Goal: Obtain resource: Obtain resource

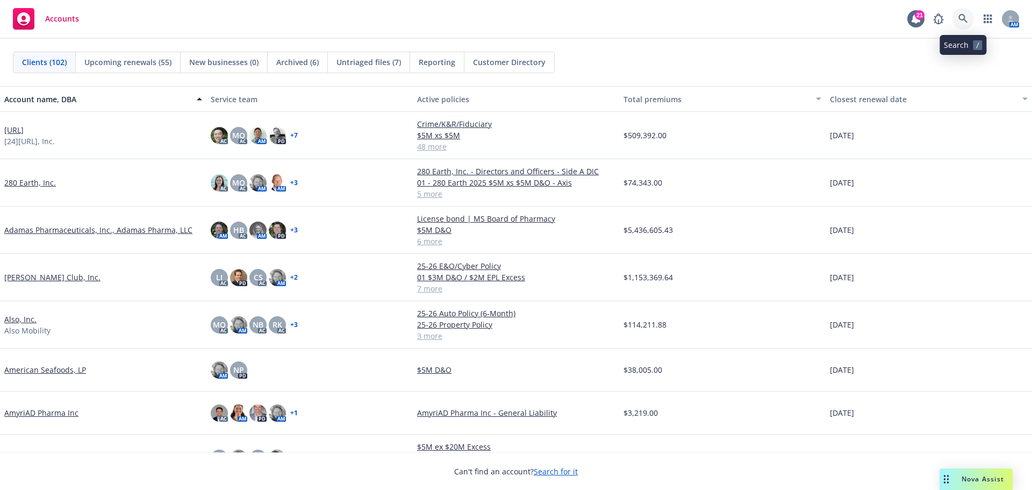
click at [962, 16] on icon at bounding box center [963, 19] width 10 height 10
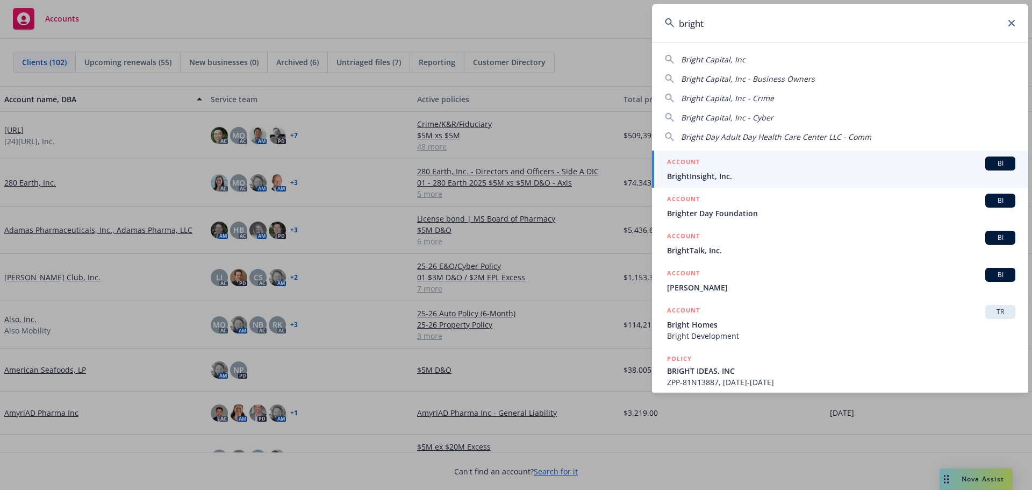
type input "bright"
click at [989, 162] on span "BI" at bounding box center [999, 164] width 21 height 10
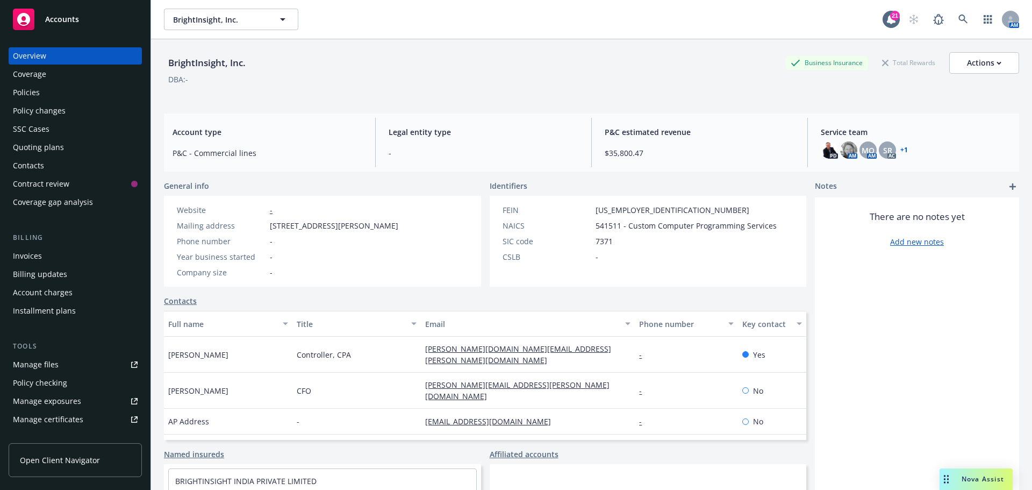
click at [25, 92] on div "Policies" at bounding box center [26, 92] width 27 height 17
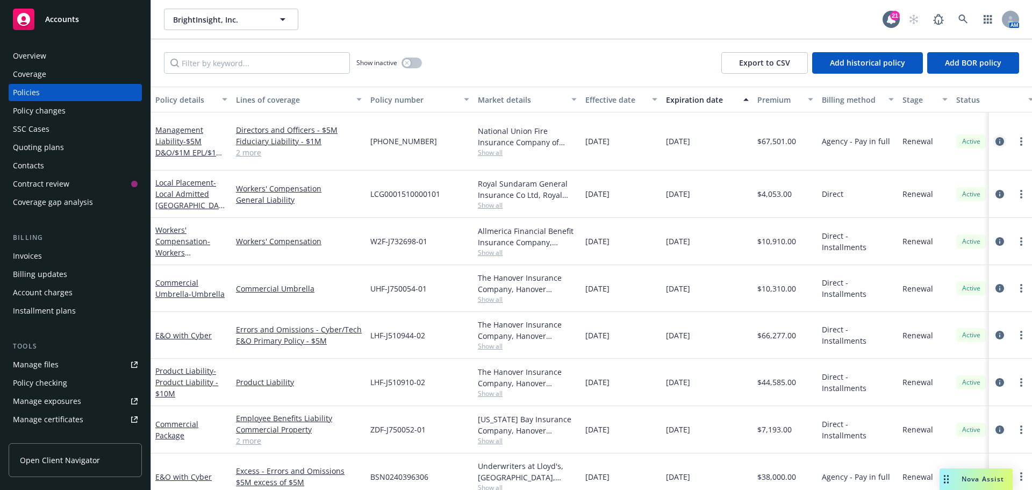
click at [995, 137] on icon "circleInformation" at bounding box center [999, 141] width 9 height 9
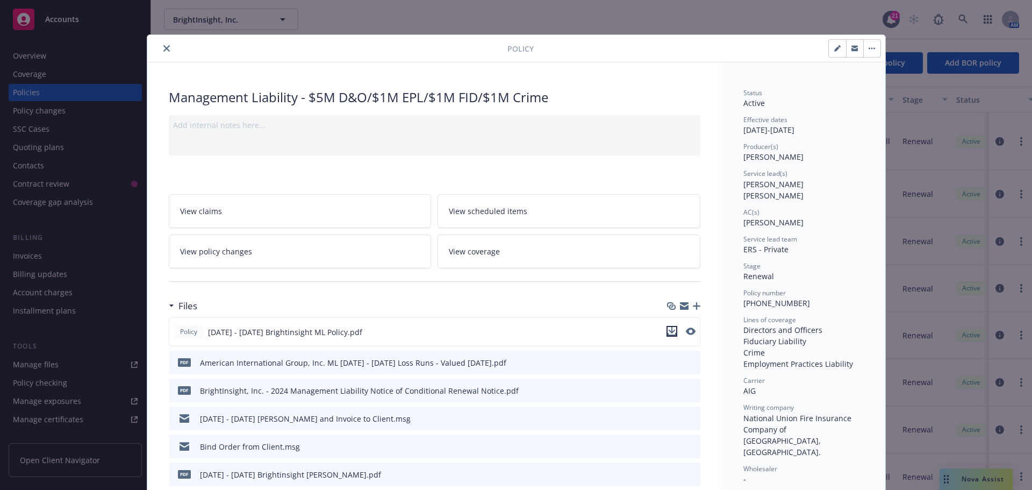
click at [668, 332] on icon "download file" at bounding box center [671, 330] width 7 height 6
click at [163, 49] on icon "close" at bounding box center [166, 48] width 6 height 6
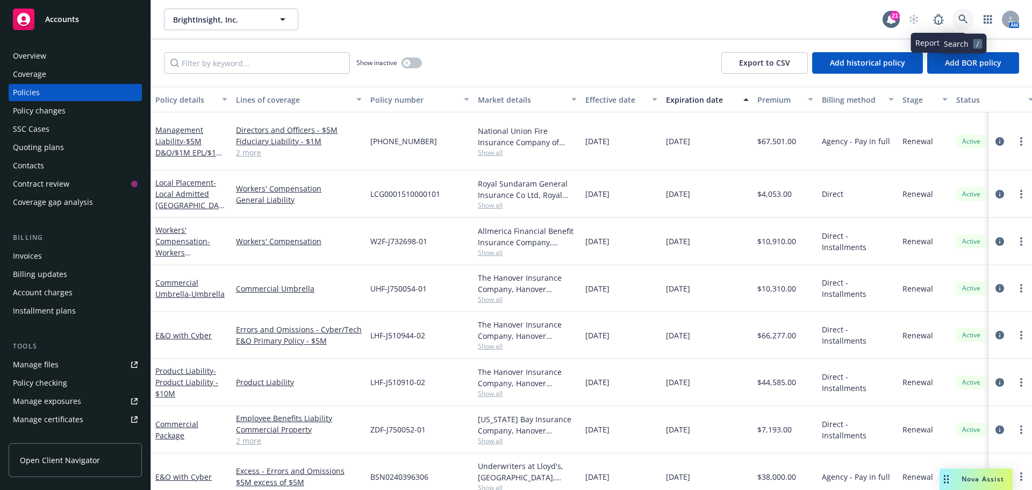
click at [961, 17] on icon at bounding box center [963, 20] width 10 height 10
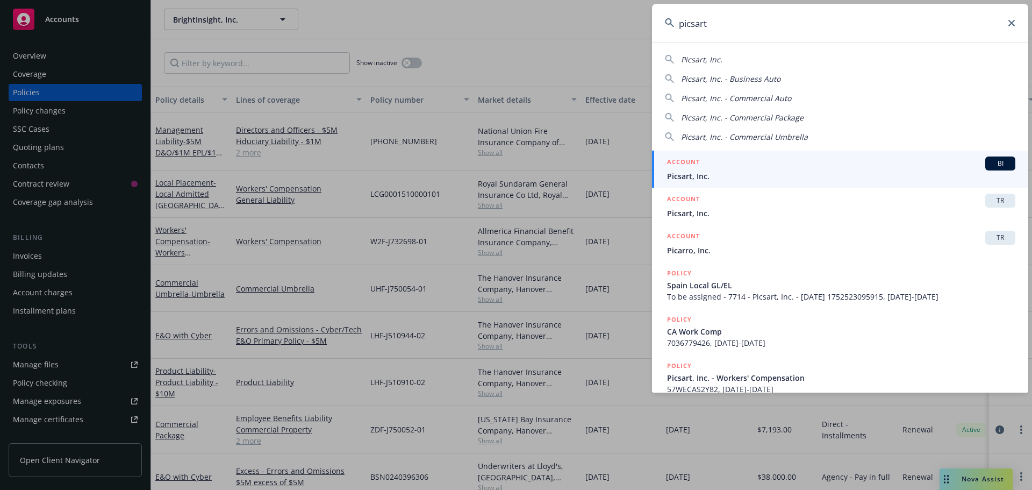
type input "picsart"
click at [989, 164] on span "BI" at bounding box center [999, 164] width 21 height 10
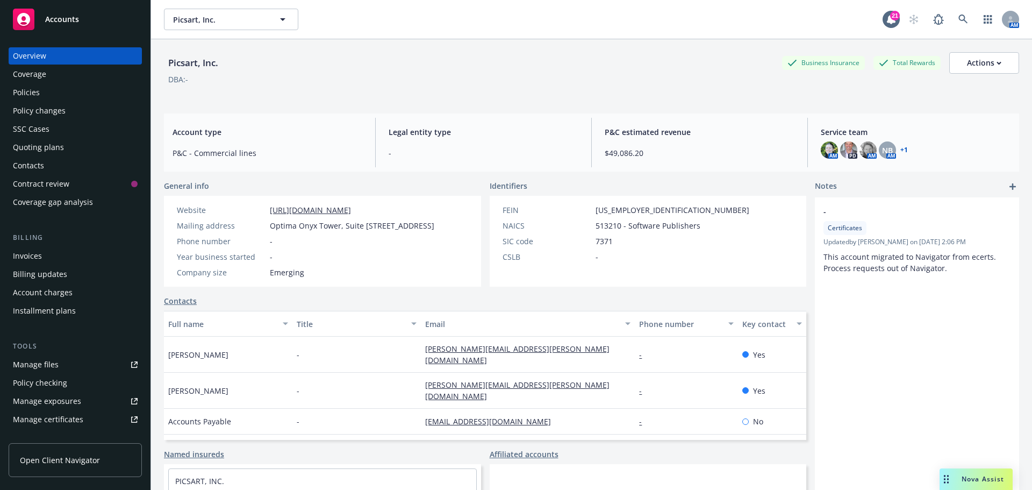
click at [33, 90] on div "Policies" at bounding box center [26, 92] width 27 height 17
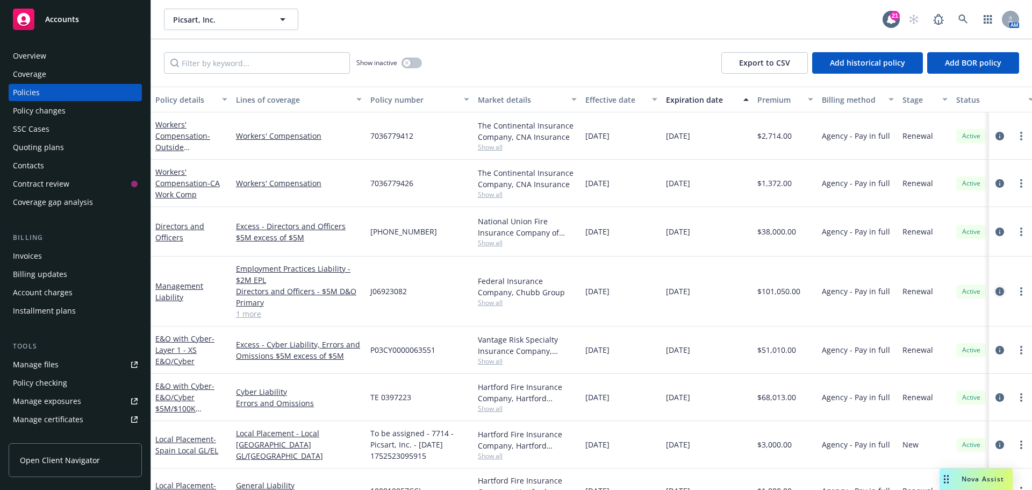
click at [995, 287] on icon "circleInformation" at bounding box center [999, 291] width 9 height 9
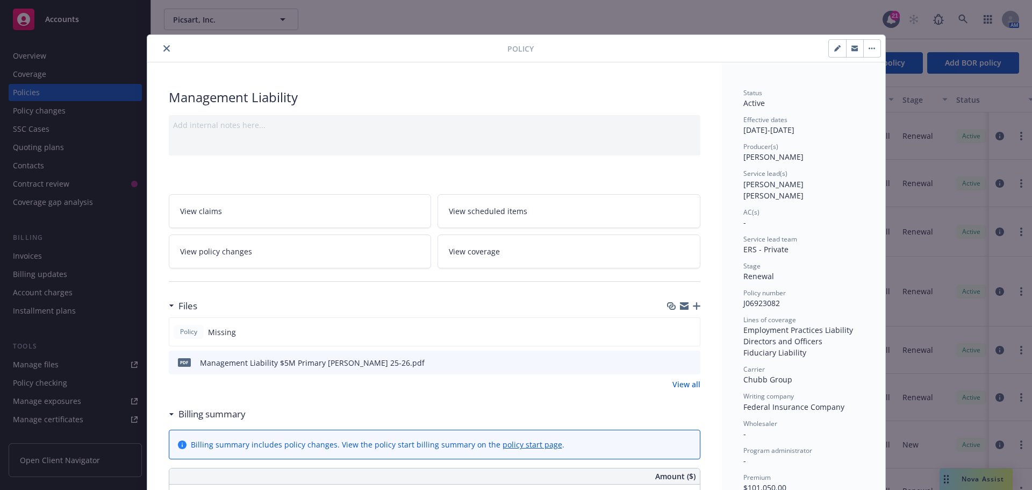
click at [670, 361] on icon "download file" at bounding box center [672, 361] width 9 height 9
click at [163, 47] on icon "close" at bounding box center [166, 48] width 6 height 6
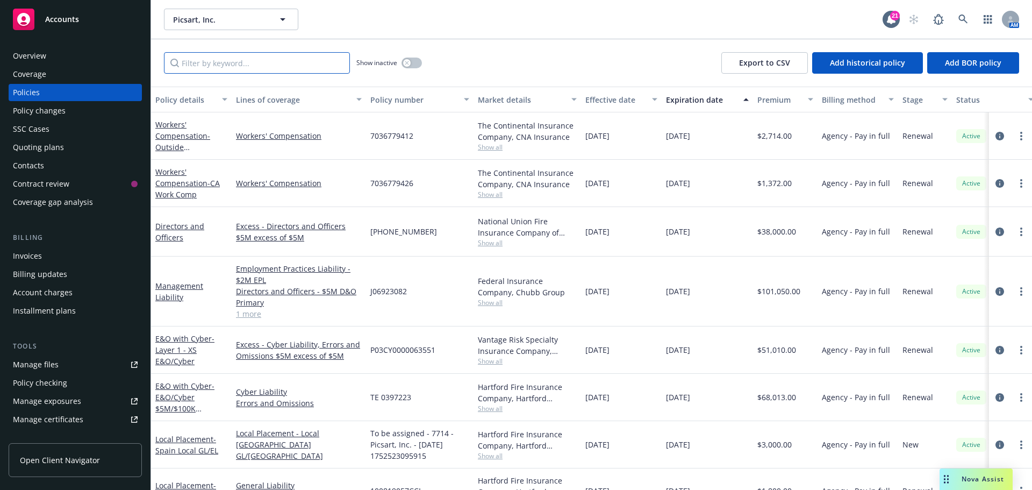
click at [220, 66] on input "Filter by keyword..." at bounding box center [257, 62] width 186 height 21
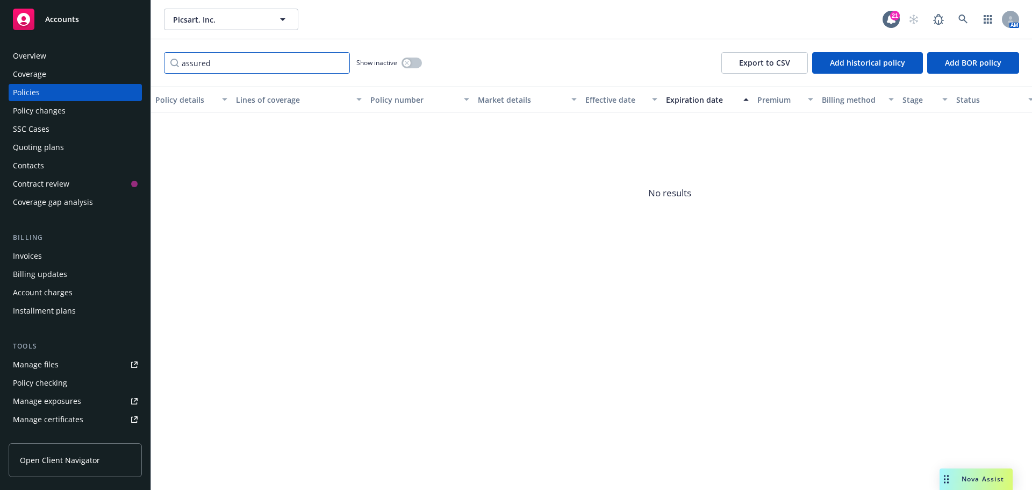
type input "assured"
click at [61, 18] on span "Accounts" at bounding box center [62, 19] width 34 height 9
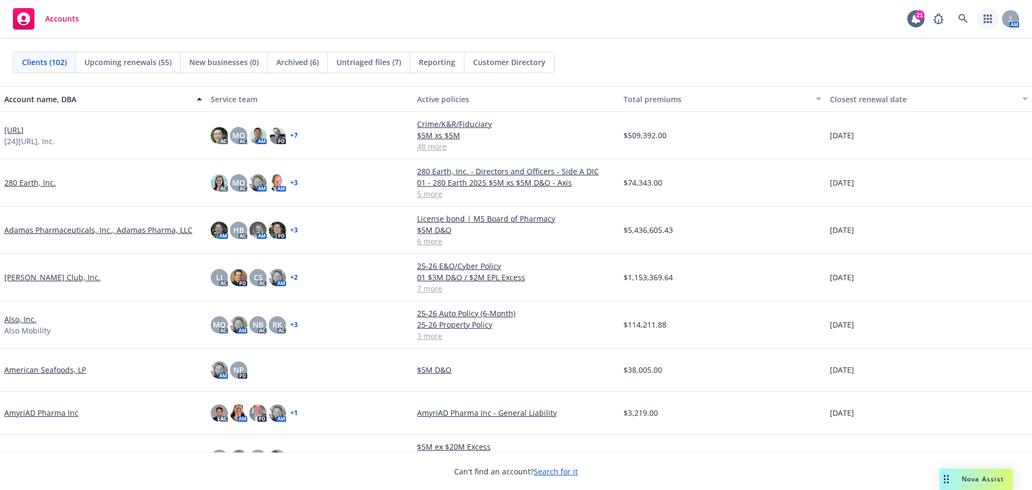
click at [987, 18] on icon "button" at bounding box center [987, 19] width 8 height 9
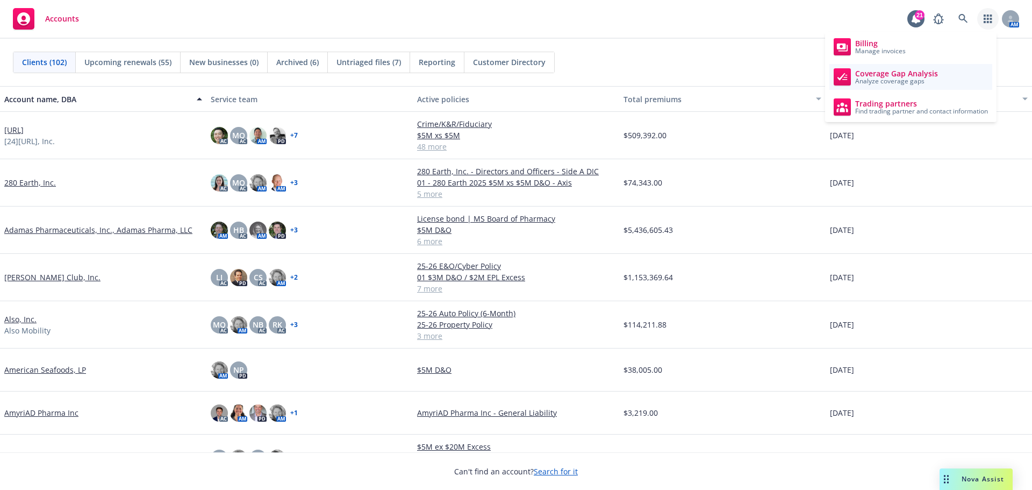
click at [893, 78] on span "Analyze coverage gaps" at bounding box center [896, 81] width 83 height 6
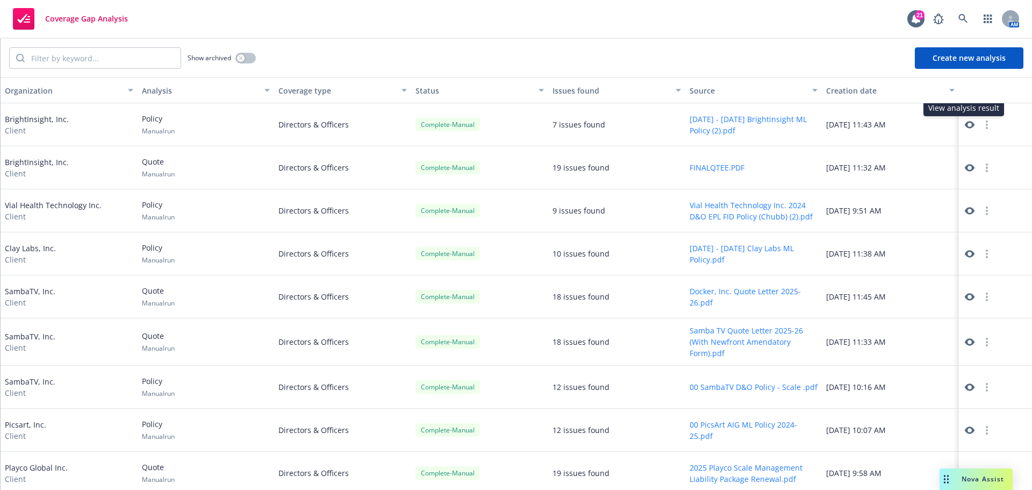
click at [965, 125] on icon at bounding box center [970, 125] width 10 height 10
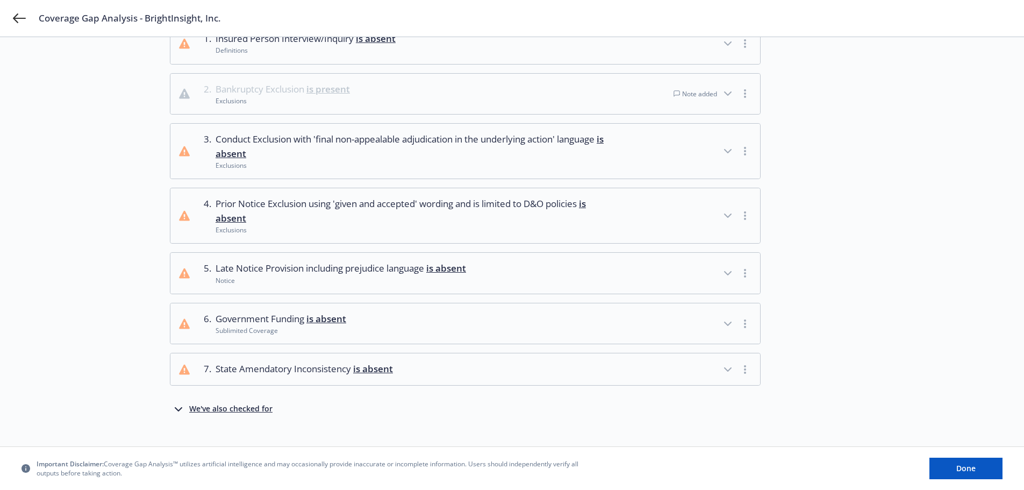
scroll to position [112, 0]
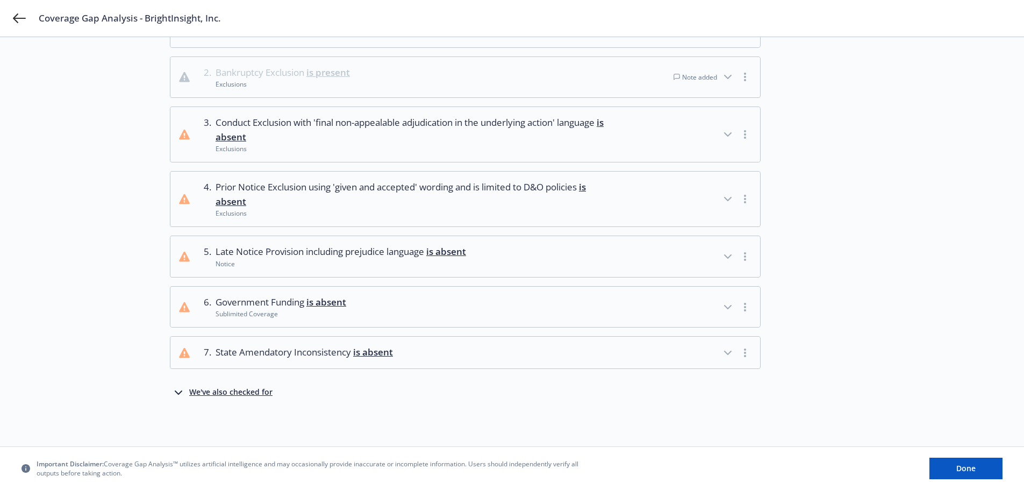
click at [222, 393] on div "We've also checked for" at bounding box center [230, 392] width 83 height 13
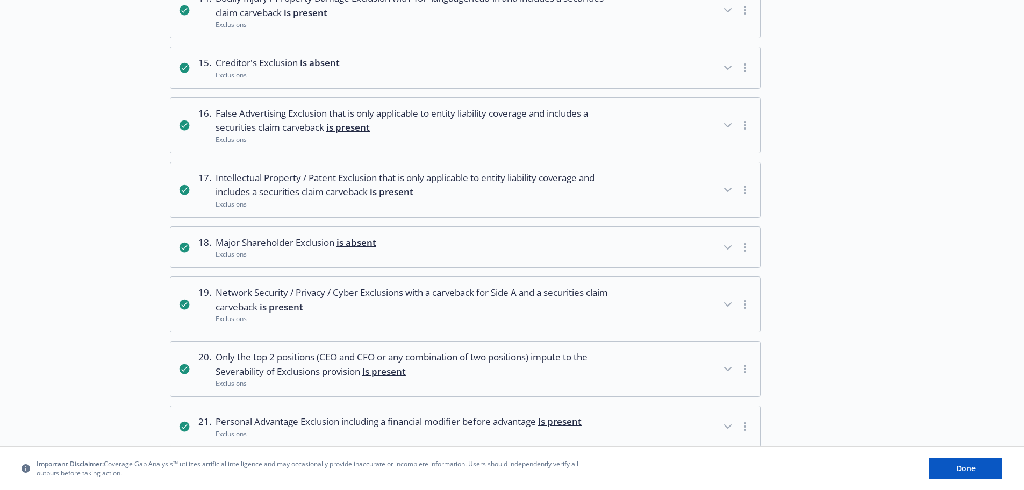
scroll to position [821, 0]
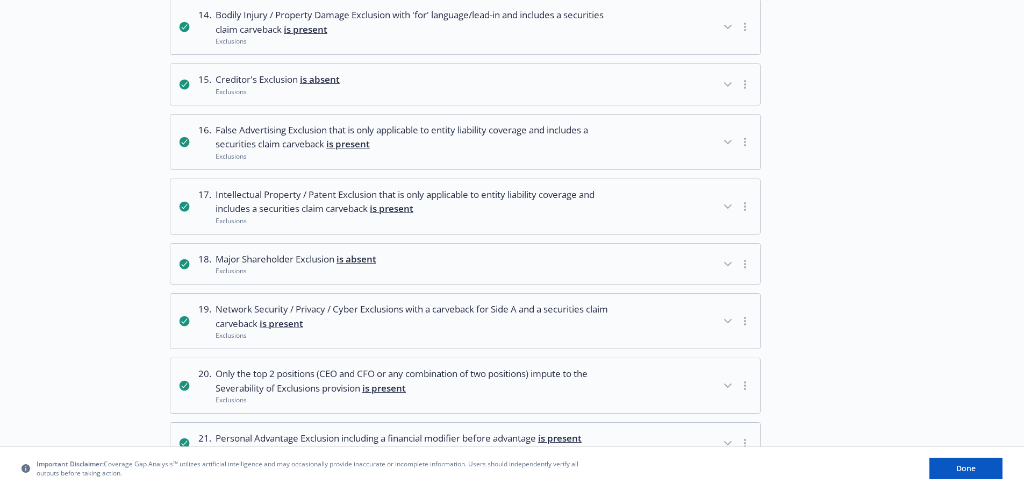
click at [744, 323] on icon "button" at bounding box center [745, 321] width 2 height 9
click at [728, 318] on icon "button" at bounding box center [727, 320] width 13 height 13
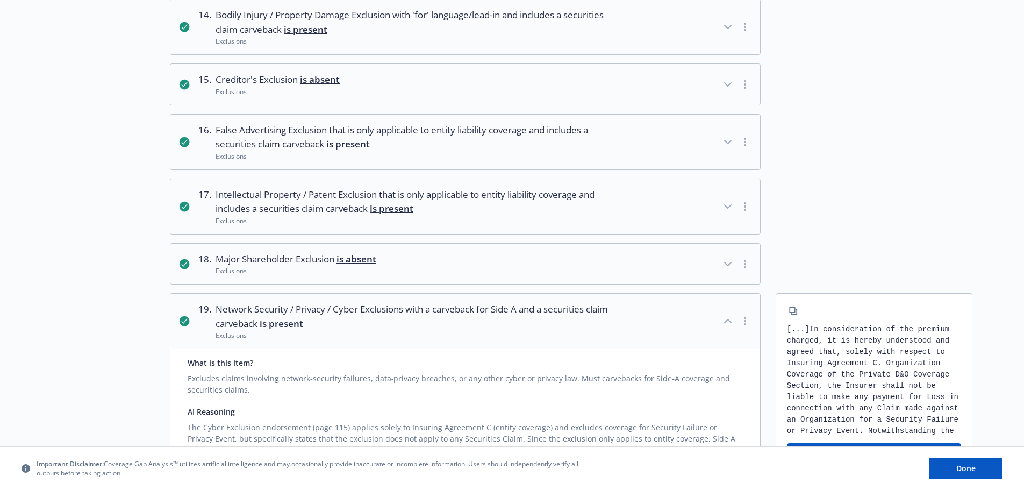
click at [835, 443] on button "View document" at bounding box center [874, 453] width 174 height 21
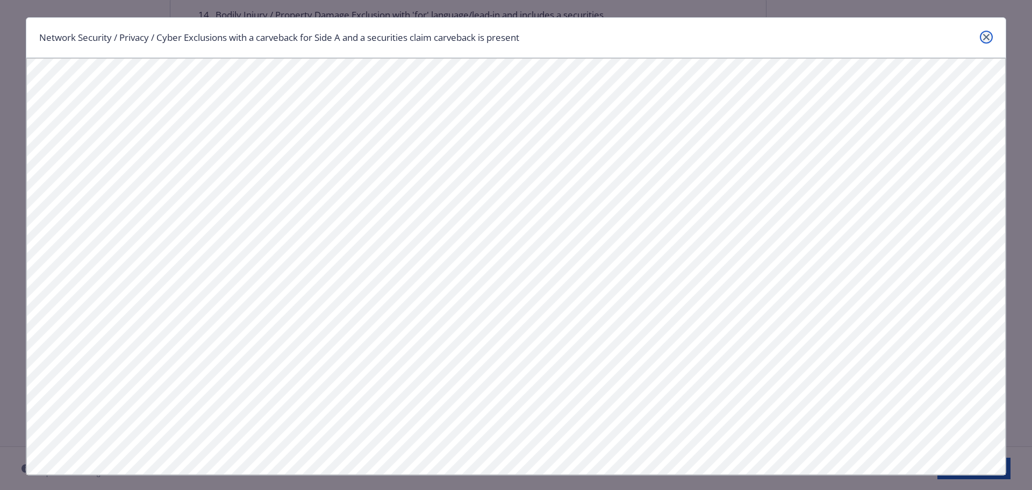
click at [983, 37] on icon "close" at bounding box center [986, 37] width 6 height 6
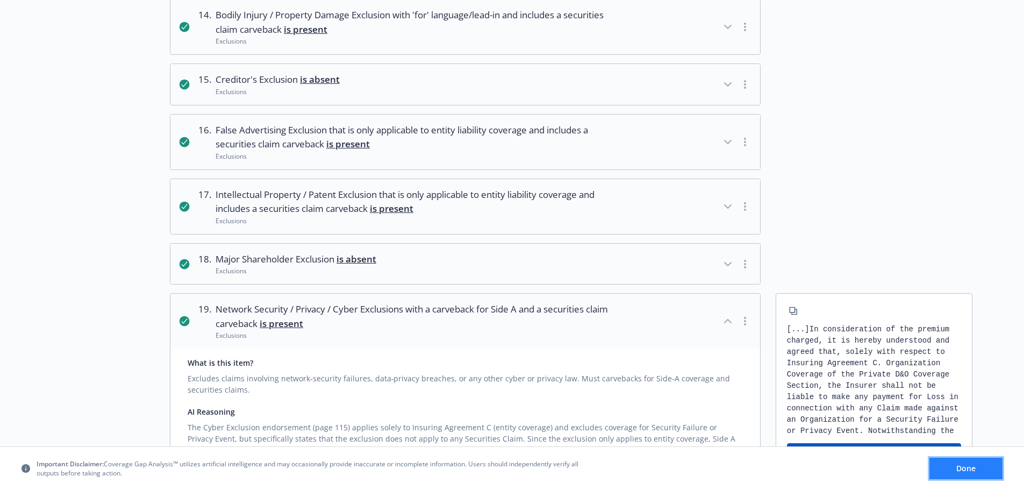
click at [974, 471] on span "Done" at bounding box center [965, 468] width 19 height 10
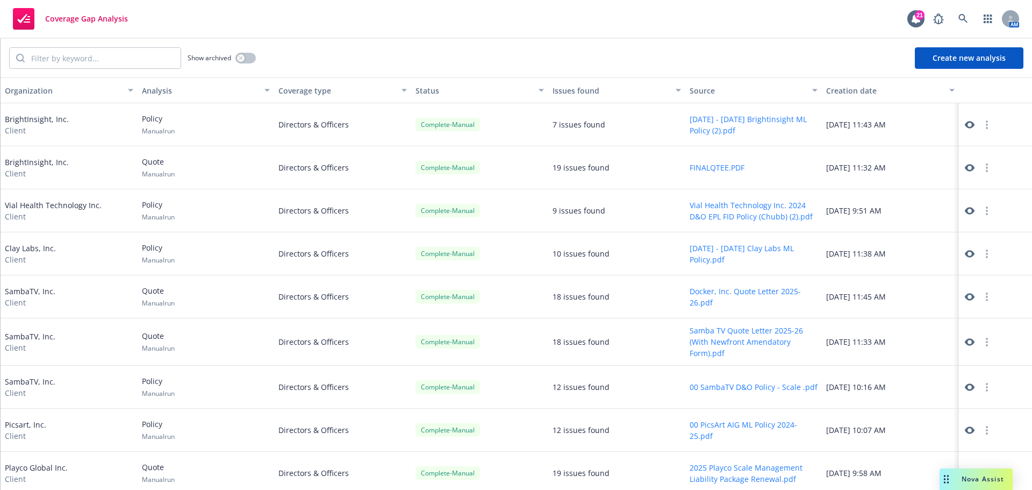
click at [965, 210] on icon at bounding box center [970, 211] width 10 height 10
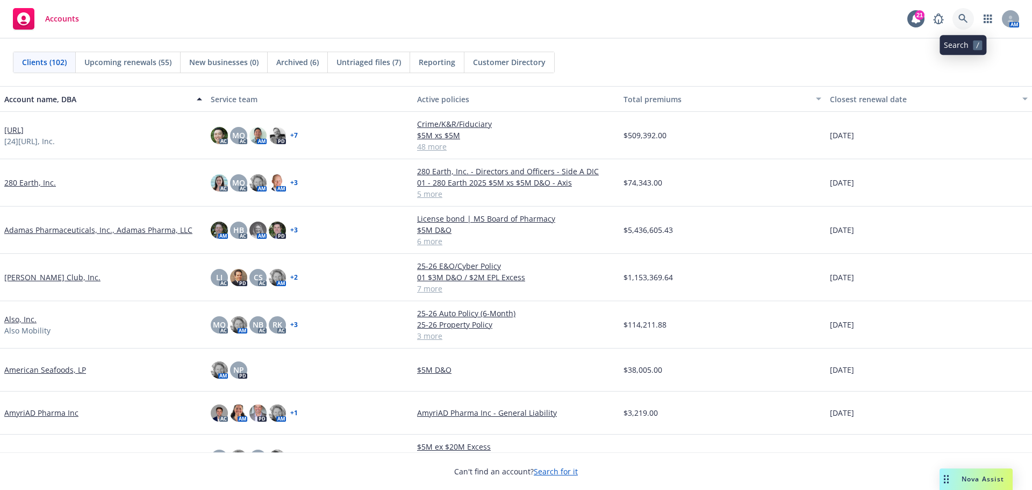
click at [962, 18] on icon at bounding box center [963, 19] width 10 height 10
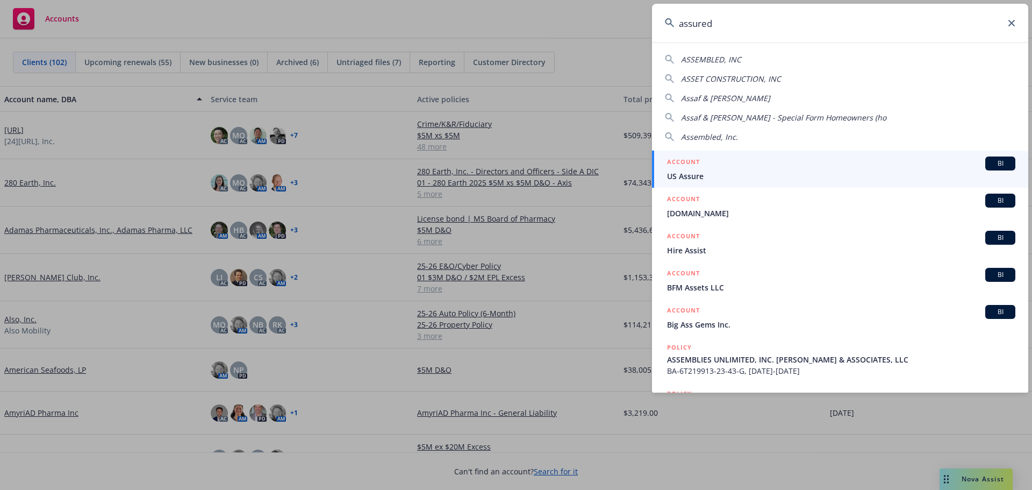
type input "assured"
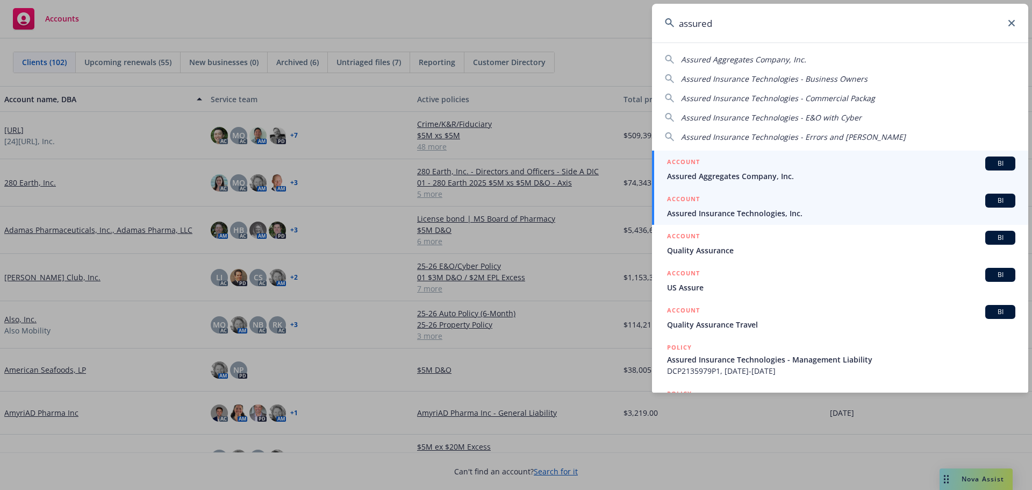
click at [994, 200] on span "BI" at bounding box center [999, 201] width 21 height 10
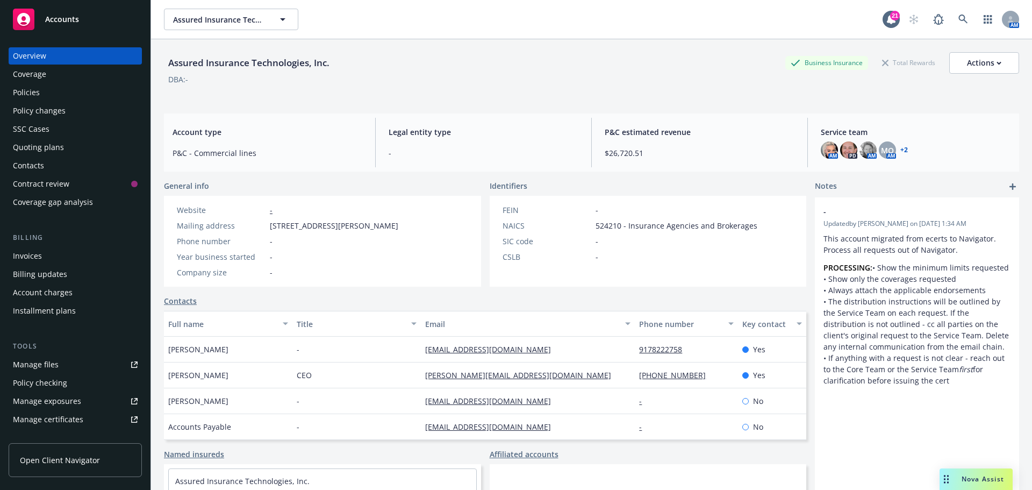
click at [37, 89] on div "Policies" at bounding box center [26, 92] width 27 height 17
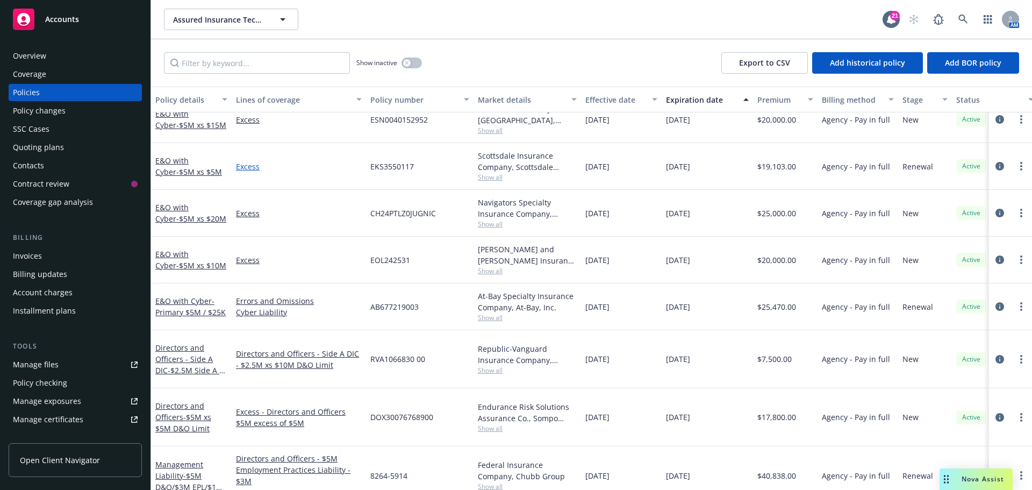
scroll to position [150, 0]
click at [181, 457] on link "Management Liability - $5M D&O/$3M EPL/$1M FID" at bounding box center [189, 479] width 68 height 44
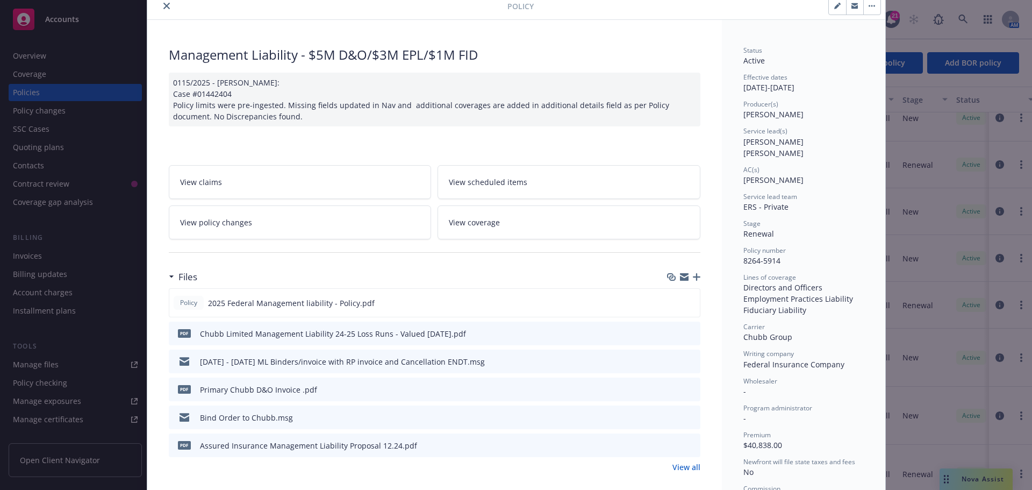
scroll to position [107, 0]
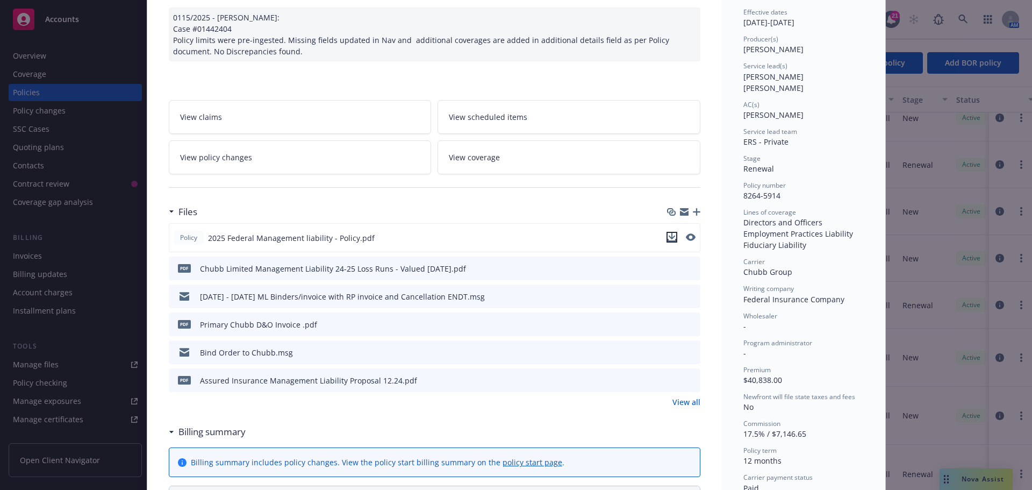
click at [668, 235] on icon "download file" at bounding box center [671, 236] width 7 height 6
click at [667, 237] on icon "download file" at bounding box center [671, 237] width 9 height 9
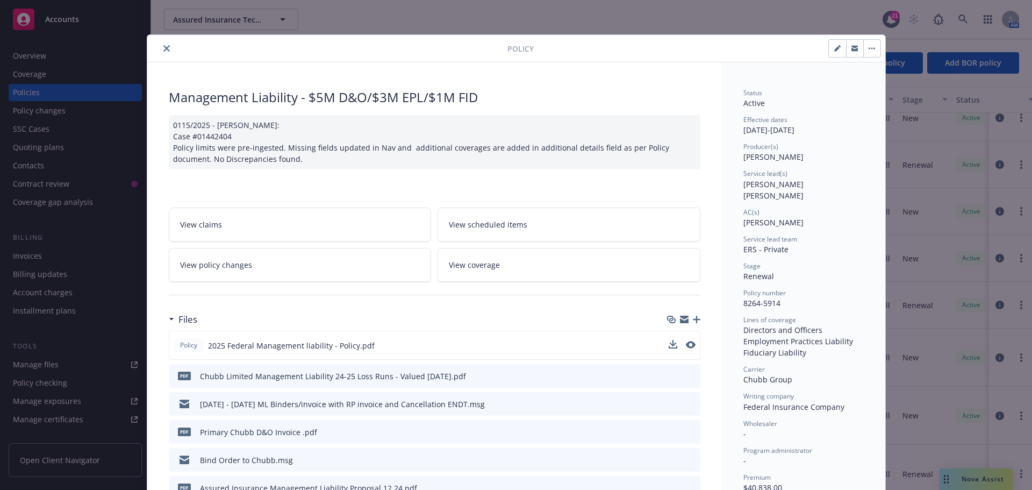
click at [160, 47] on button "close" at bounding box center [166, 48] width 13 height 13
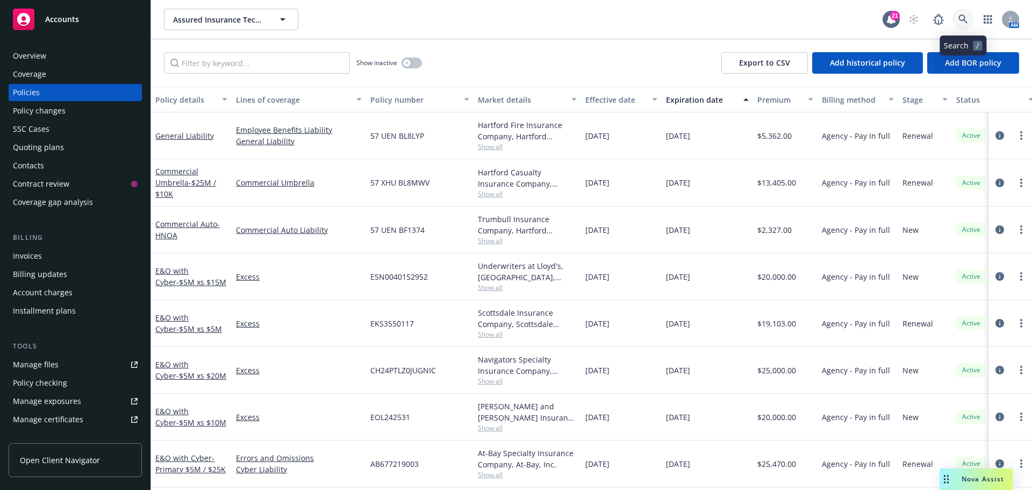
click at [961, 15] on icon at bounding box center [962, 19] width 9 height 9
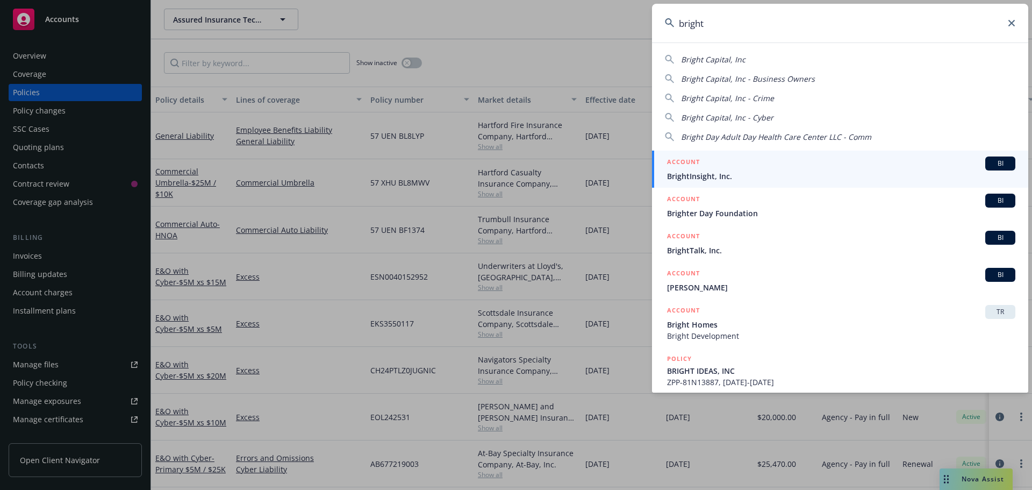
type input "bright"
click at [991, 161] on span "BI" at bounding box center [999, 164] width 21 height 10
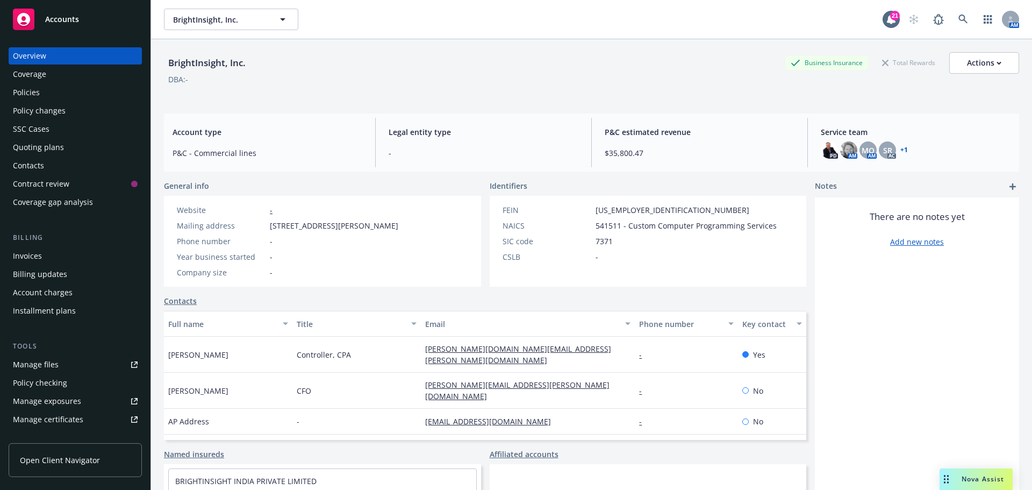
click at [43, 92] on div "Policies" at bounding box center [75, 92] width 125 height 17
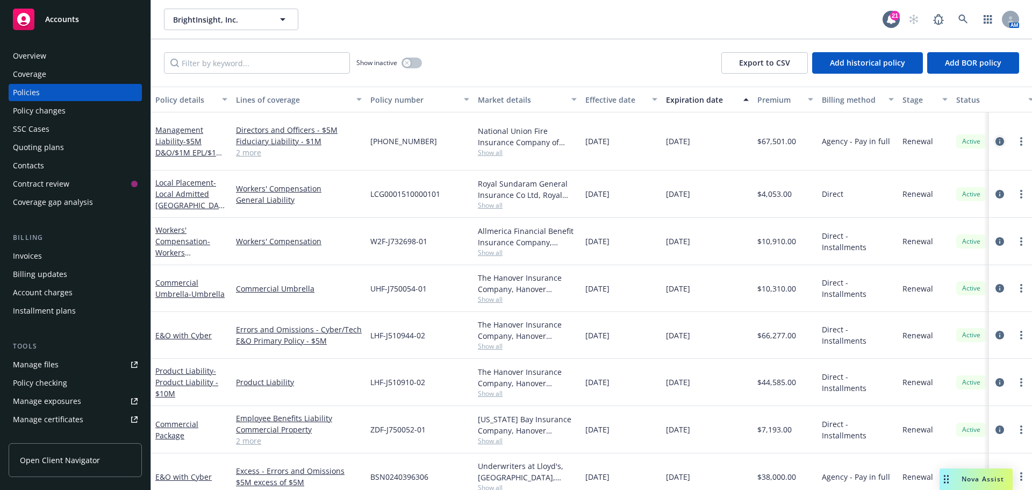
click at [995, 137] on icon "circleInformation" at bounding box center [999, 141] width 9 height 9
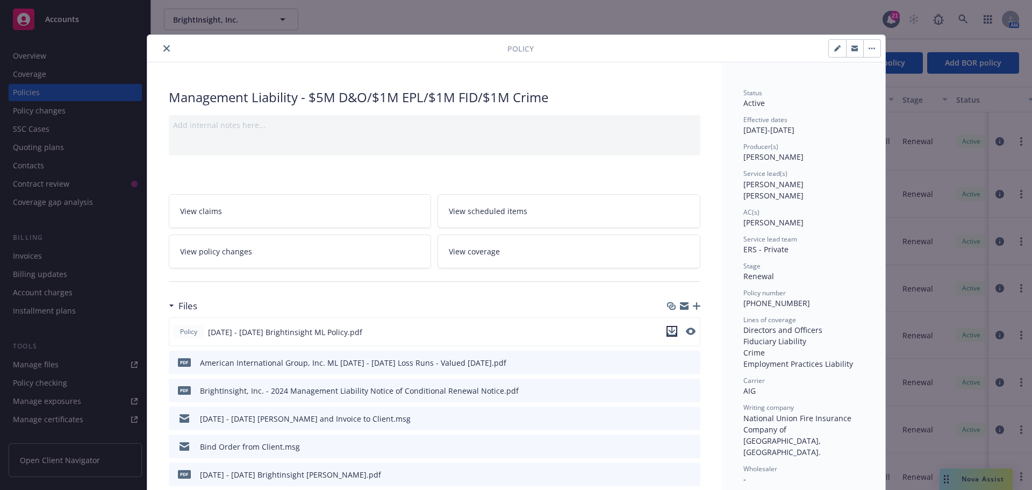
click at [668, 328] on icon "download file" at bounding box center [671, 331] width 9 height 9
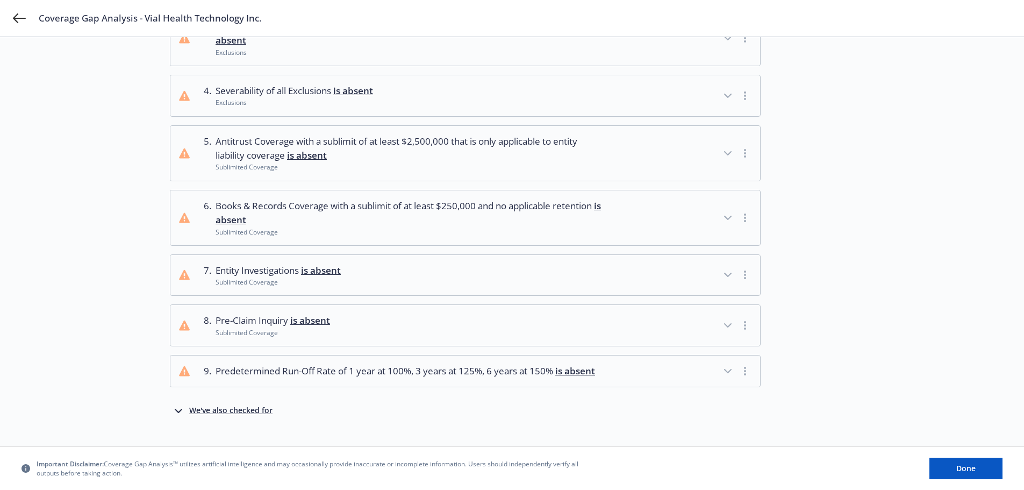
scroll to position [217, 0]
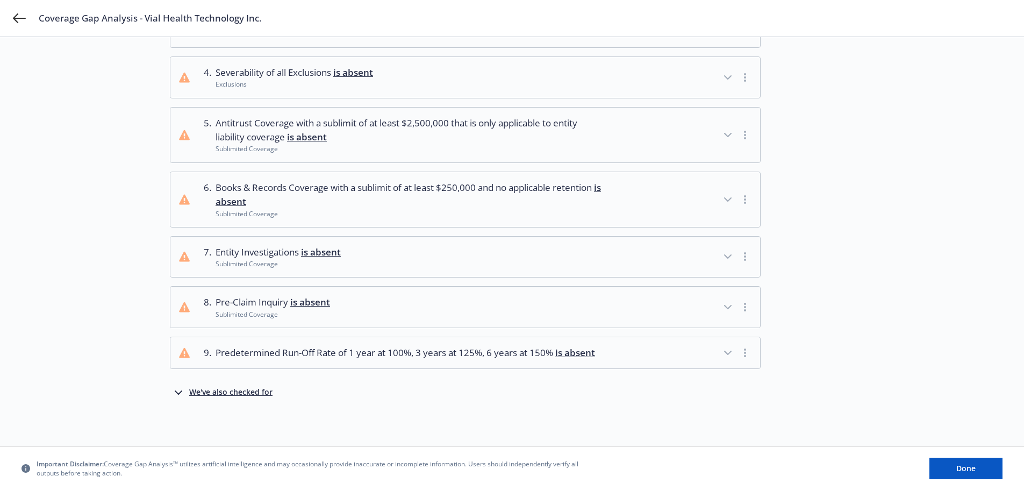
click at [216, 393] on div "We've also checked for" at bounding box center [230, 392] width 83 height 13
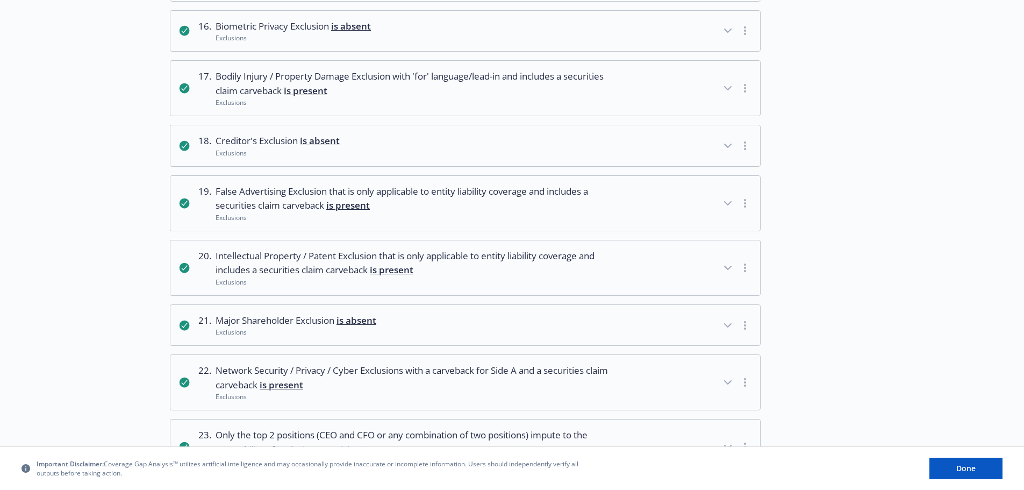
scroll to position [969, 0]
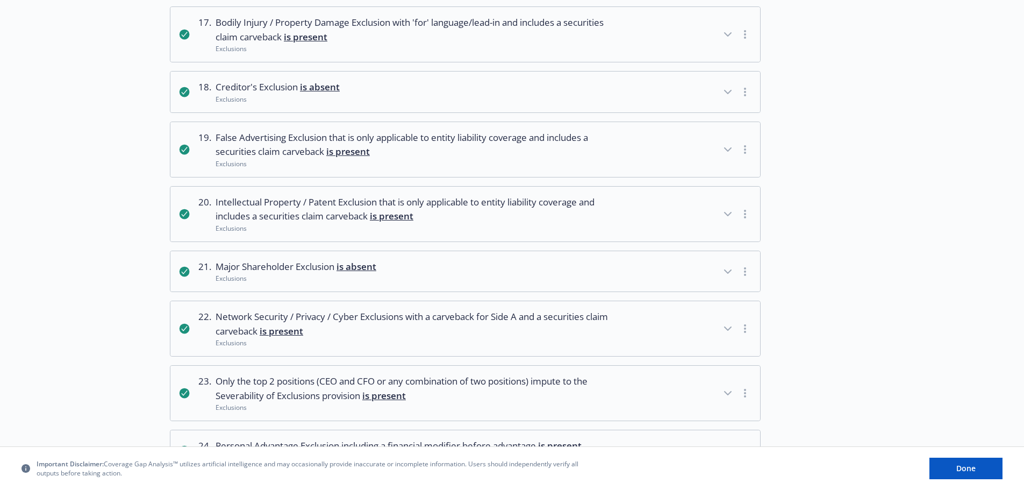
click at [745, 331] on circle "button" at bounding box center [745, 331] width 2 height 2
click at [729, 326] on icon "button" at bounding box center [727, 328] width 13 height 13
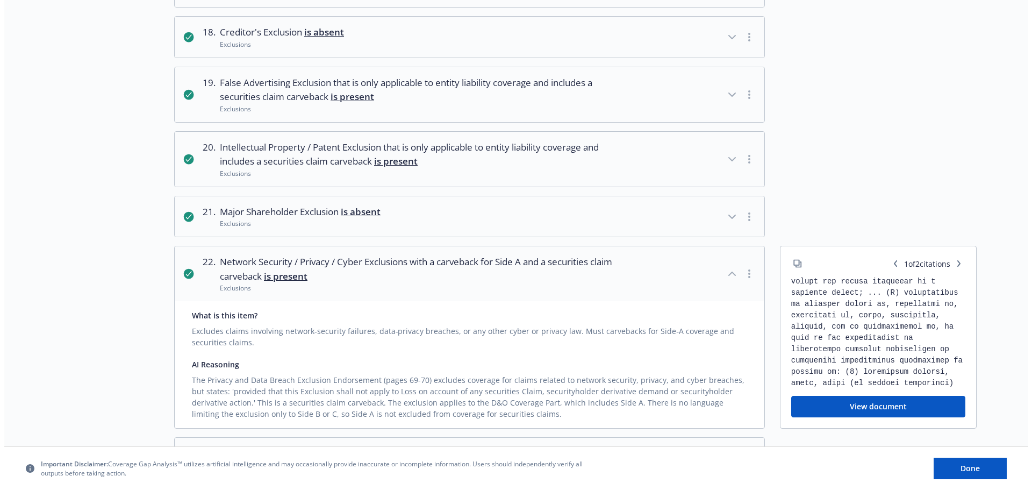
scroll to position [1194, 0]
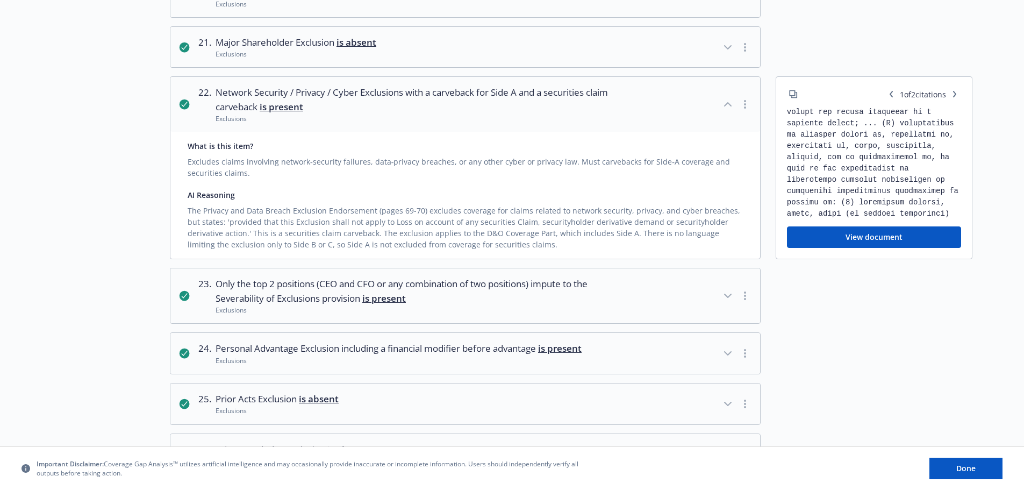
click at [864, 241] on button "View document" at bounding box center [874, 236] width 174 height 21
